Goal: Task Accomplishment & Management: Manage account settings

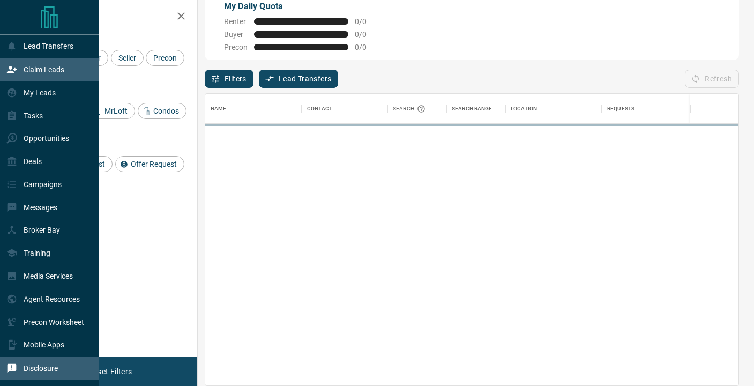
scroll to position [19, 0]
click at [16, 367] on icon at bounding box center [12, 368] width 9 height 9
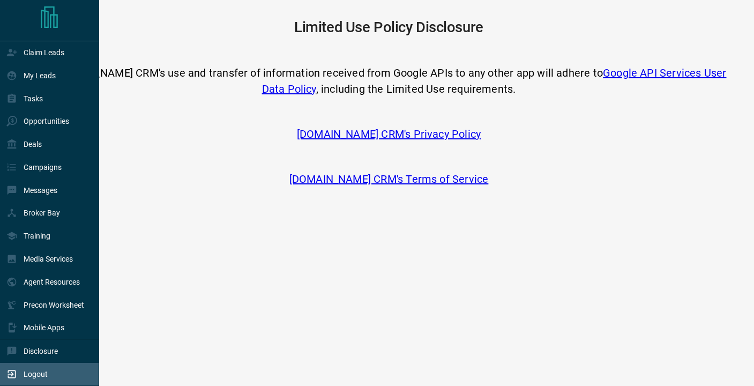
click at [21, 375] on div "Logout" at bounding box center [26, 374] width 41 height 18
